Goal: Task Accomplishment & Management: Manage account settings

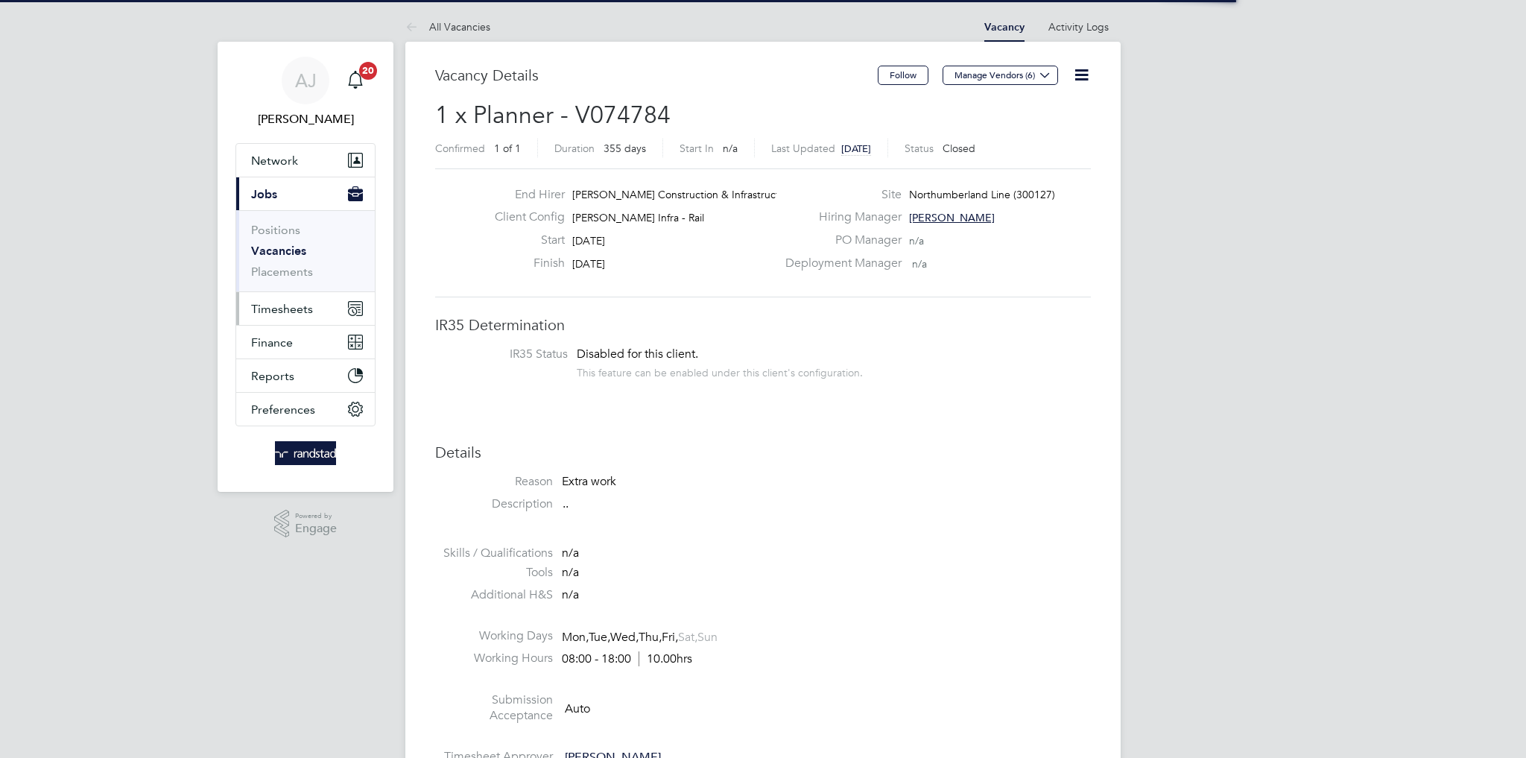
scroll to position [44, 104]
click at [288, 307] on span "Timesheets" at bounding box center [282, 309] width 62 height 14
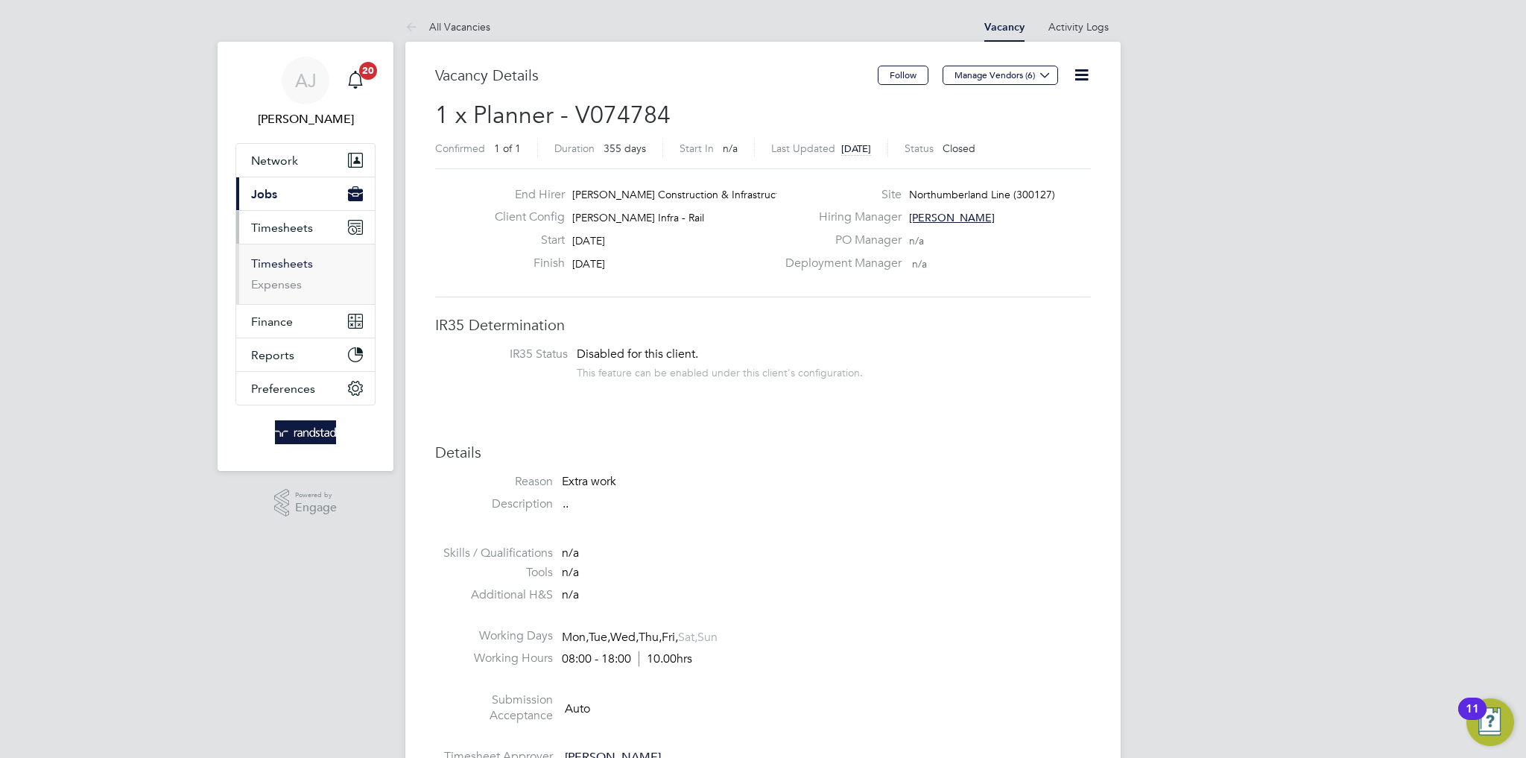
click at [296, 264] on link "Timesheets" at bounding box center [282, 263] width 62 height 14
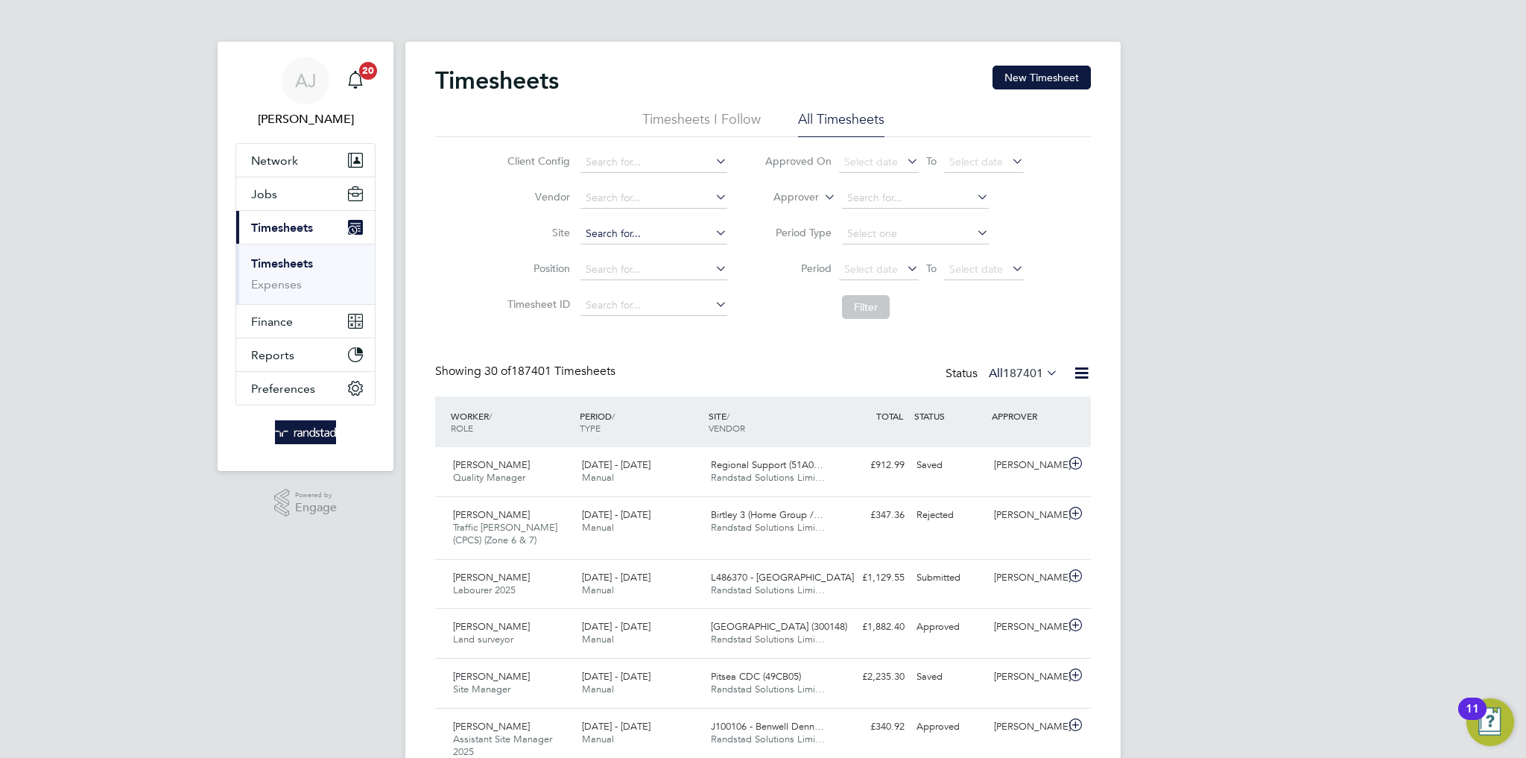
click at [668, 235] on input at bounding box center [653, 233] width 147 height 21
type input "Northumberland Line (300127)"
click at [860, 313] on button "Filter" at bounding box center [866, 307] width 48 height 24
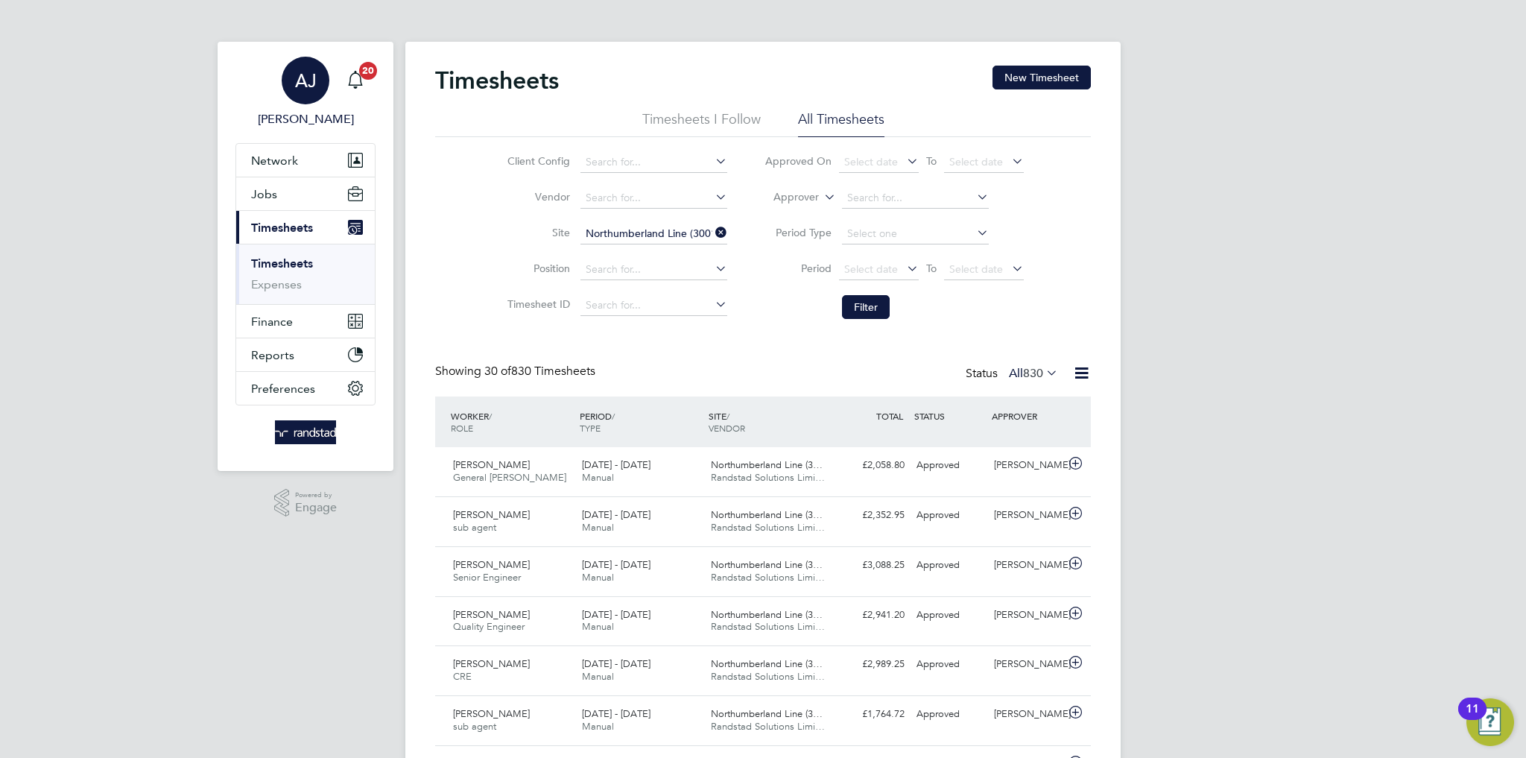
click at [373, 81] on link "[PERSON_NAME] [PERSON_NAME]" at bounding box center [305, 93] width 140 height 72
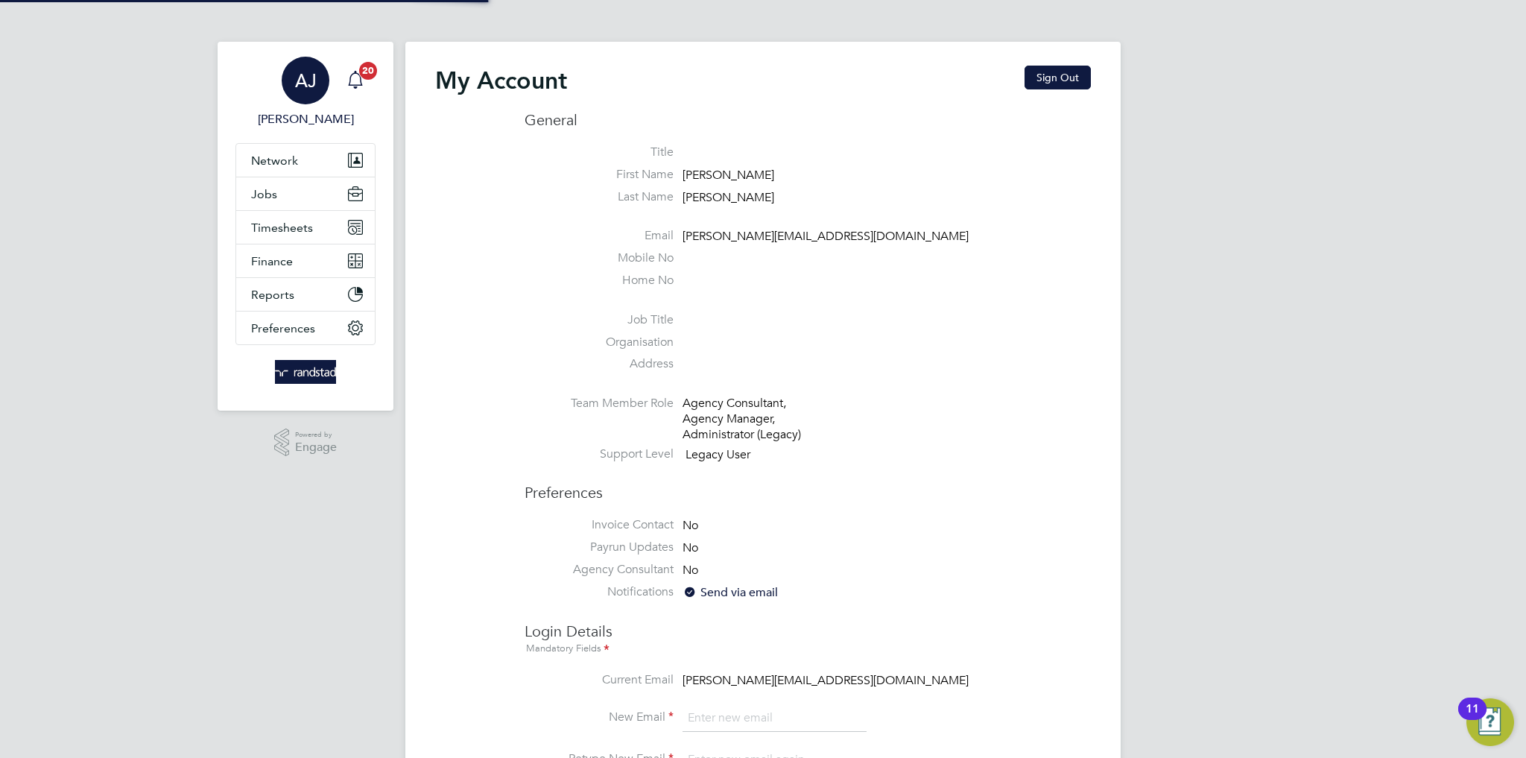
type input "[PERSON_NAME][EMAIL_ADDRESS][DOMAIN_NAME]"
click at [349, 80] on icon "Main navigation" at bounding box center [355, 80] width 18 height 18
